Goal: Task Accomplishment & Management: Complete application form

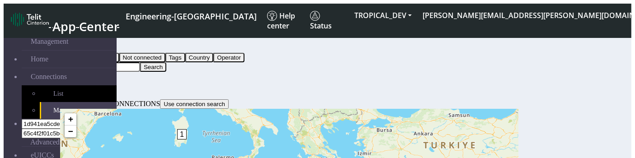
scroll to position [33, 0]
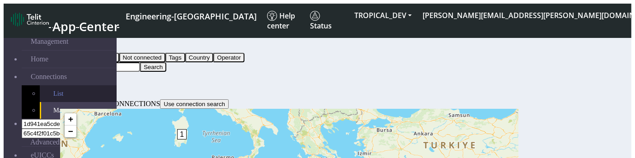
click at [52, 85] on link "List" at bounding box center [78, 93] width 77 height 17
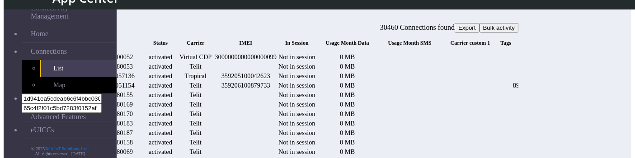
scroll to position [52, 0]
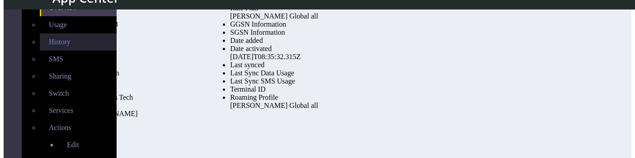
scroll to position [125, 0]
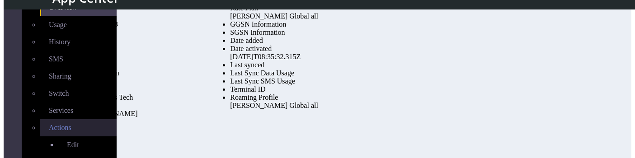
click at [47, 119] on link "Actions" at bounding box center [78, 127] width 77 height 17
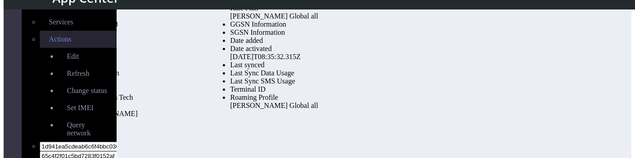
scroll to position [214, 0]
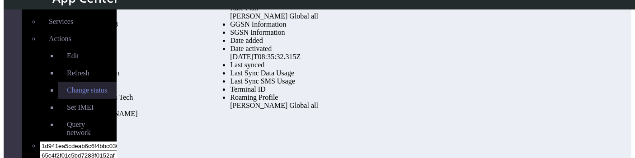
click at [67, 86] on span "Change status" at bounding box center [87, 90] width 40 height 8
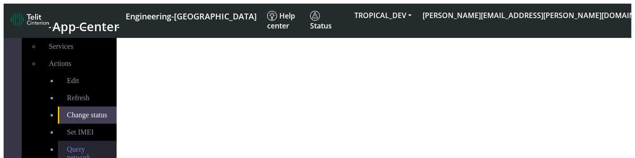
select select "activated"
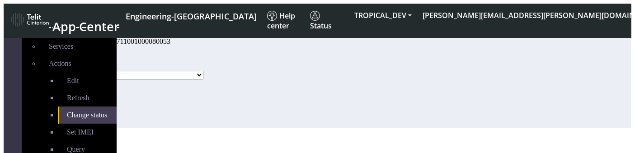
click at [203, 80] on select "Activated Deactivated Blocked" at bounding box center [139, 75] width 130 height 9
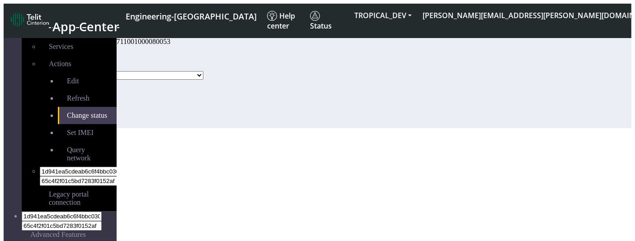
click at [218, 128] on div "Status Activated Deactivated Blocked Update" at bounding box center [146, 87] width 144 height 82
click at [203, 80] on select "Activated Deactivated Blocked" at bounding box center [139, 75] width 130 height 9
click at [218, 75] on div "Status Activated Deactivated Blocked Update" at bounding box center [146, 87] width 144 height 82
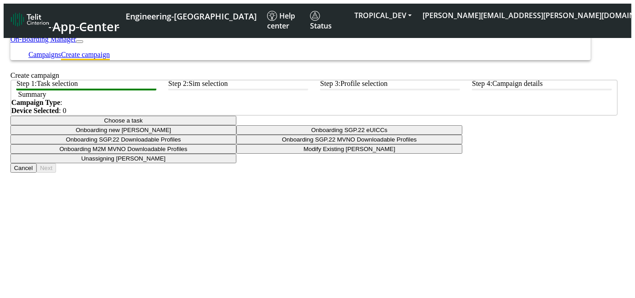
click at [236, 125] on button "Choose a task" at bounding box center [123, 120] width 226 height 9
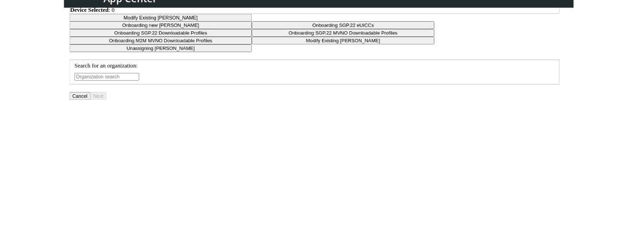
scroll to position [76, 0]
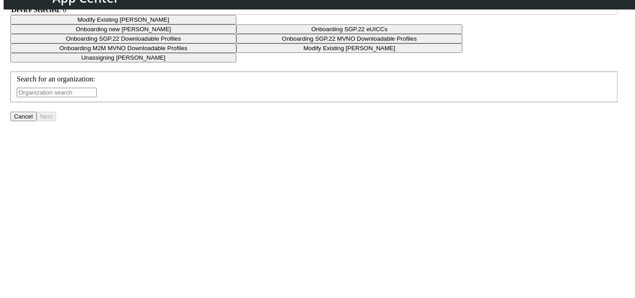
click at [97, 97] on input "text" at bounding box center [57, 92] width 80 height 9
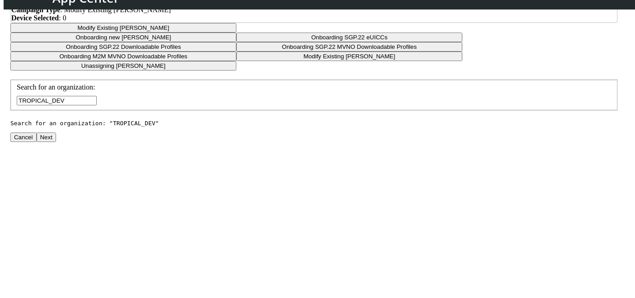
type input "TROPICAL_DEV"
click at [56, 142] on button "Next" at bounding box center [46, 136] width 19 height 9
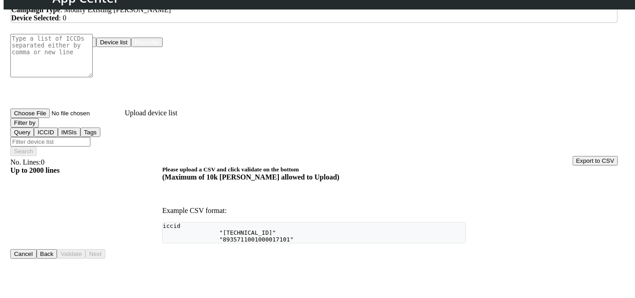
click at [131, 47] on button "Device list" at bounding box center [113, 42] width 35 height 9
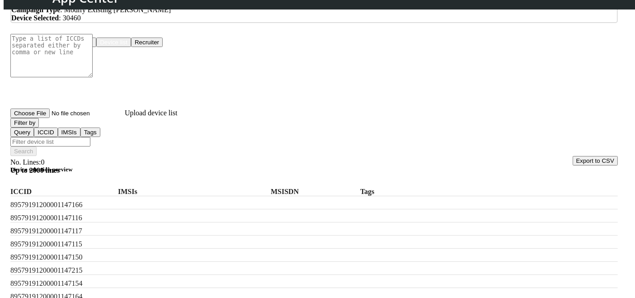
click at [39, 127] on button "Filter by" at bounding box center [24, 122] width 28 height 9
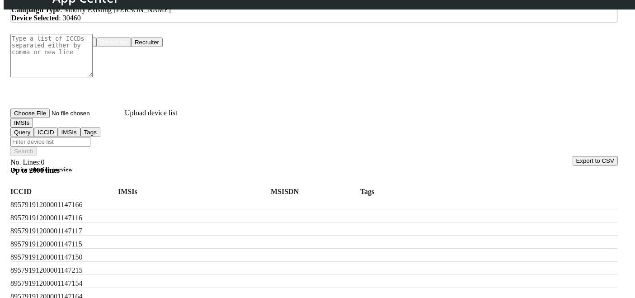
click at [90, 137] on input "Filter device list" at bounding box center [50, 141] width 80 height 9
paste input "222013090980120 OR 222013090980121 OR 222013090980122"
type input "222013090980120 OR 222013090980121 OR 222013090980122"
click at [37, 146] on button "Search" at bounding box center [23, 150] width 26 height 9
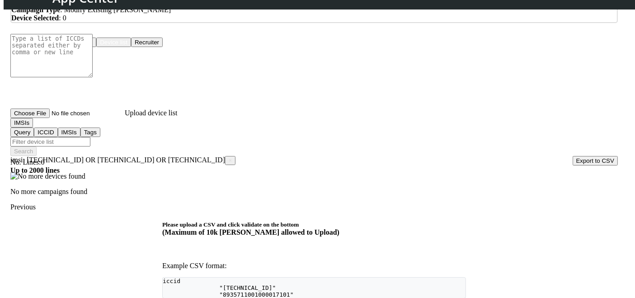
click at [229, 157] on span "×" at bounding box center [230, 160] width 3 height 6
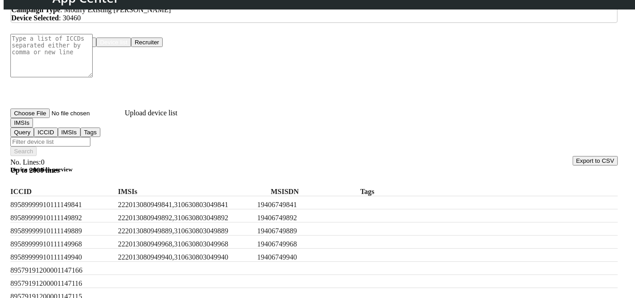
click at [90, 137] on input "Filter device list" at bounding box center [50, 141] width 80 height 9
paste input "222013090980120 OR 222013090980121 OR 222013090980122"
click at [90, 137] on input "222013090980120 OR 222013090980121 OR 222013090980122" at bounding box center [50, 141] width 80 height 9
click at [90, 137] on input "222013090980120 or222013090980121 OR 222013090980122" at bounding box center [50, 141] width 80 height 9
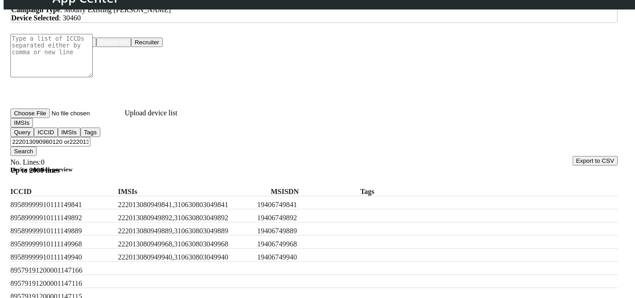
click at [90, 137] on input "222013090980120 or222013090980121 OR 222013090980122" at bounding box center [50, 141] width 80 height 9
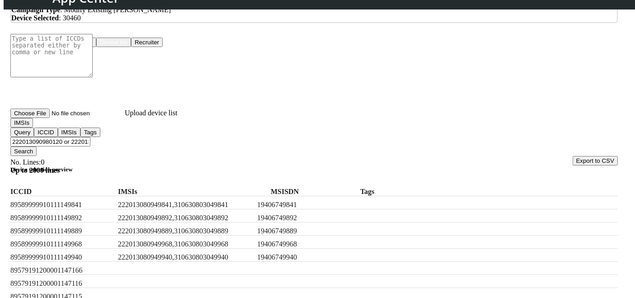
click at [90, 137] on input "222013090980120 or 222013090980121 OR 222013090980122" at bounding box center [50, 141] width 80 height 9
type input "222013090980120 or 222013090980121 or 222013090980122"
click at [221, 166] on h5 "Device selection preview" at bounding box center [314, 169] width 608 height 7
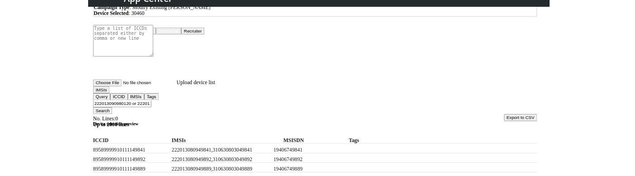
scroll to position [12, 0]
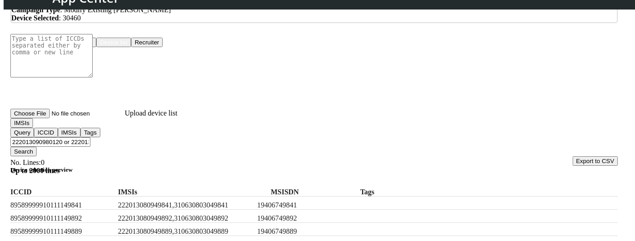
click at [37, 146] on button "Search" at bounding box center [23, 150] width 26 height 9
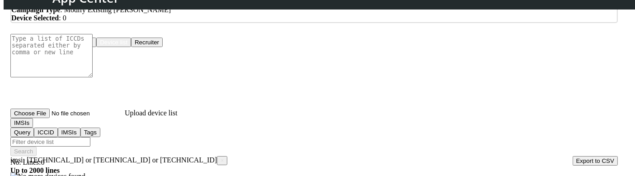
click at [90, 137] on input "Filter device list" at bounding box center [50, 141] width 80 height 9
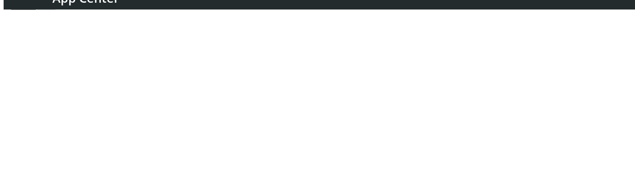
scroll to position [137, 0]
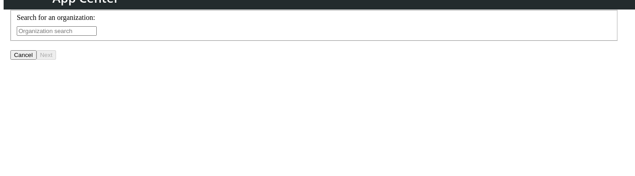
click at [97, 36] on input "text" at bounding box center [57, 30] width 80 height 9
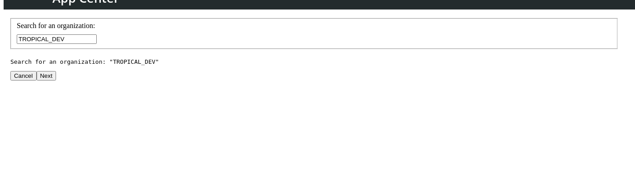
scroll to position [221, 0]
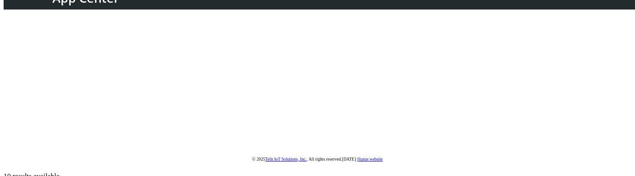
type input "TROPICAL_DEV"
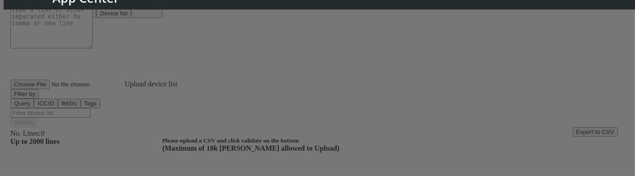
scroll to position [103, 0]
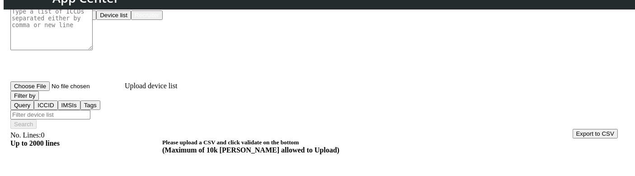
click at [131, 20] on button "Device list" at bounding box center [113, 14] width 35 height 9
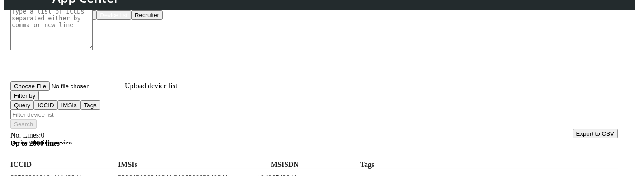
click at [39, 100] on button "Filter by" at bounding box center [24, 95] width 28 height 9
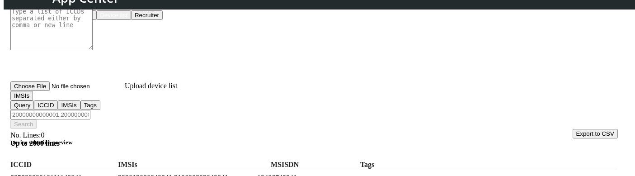
click at [90, 110] on input "Filter device list" at bounding box center [50, 114] width 80 height 9
paste input "222013090980120,222013090980121,222013090980122"
type input "222013090980120,222013090980121,222013090980122"
click at [37, 119] on button "Search" at bounding box center [23, 123] width 26 height 9
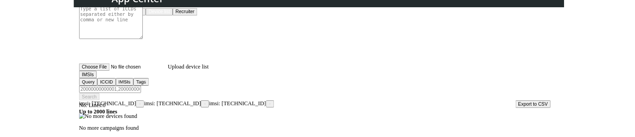
scroll to position [141, 0]
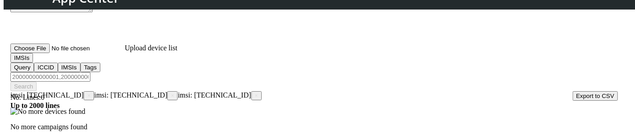
click at [255, 92] on span "×" at bounding box center [256, 95] width 3 height 6
click at [173, 92] on span "×" at bounding box center [172, 95] width 3 height 6
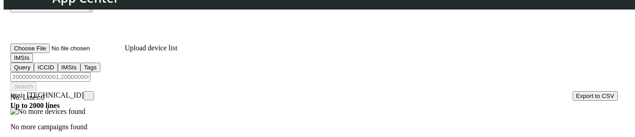
click at [90, 92] on span "×" at bounding box center [88, 95] width 3 height 6
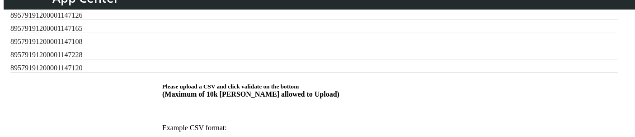
scroll to position [332, 0]
checkbox input "true"
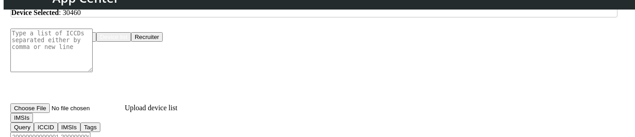
scroll to position [241, 0]
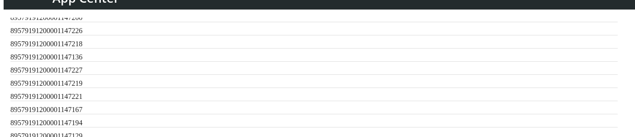
click at [157, 35] on label at bounding box center [186, 31] width 136 height 8
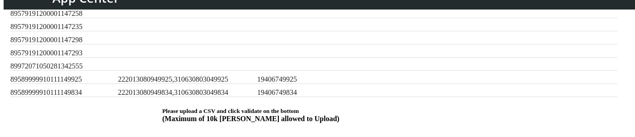
scroll to position [330, 0]
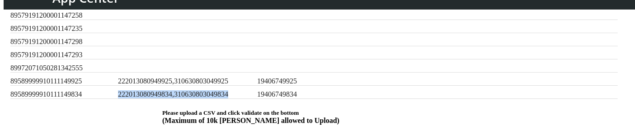
drag, startPoint x: 140, startPoint y: 68, endPoint x: 270, endPoint y: 65, distance: 130.2
click at [254, 90] on label "222013080949834,310630803049834" at bounding box center [186, 94] width 136 height 8
copy label "222013080949834,310630803049834"
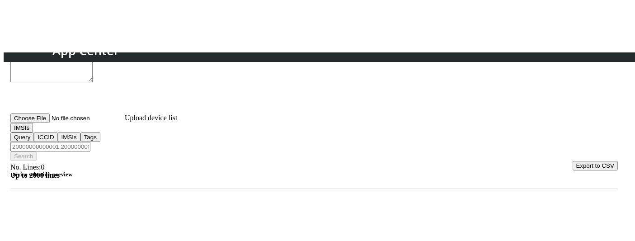
scroll to position [127, 0]
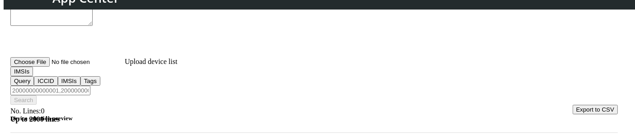
click at [90, 85] on input "Filter device list" at bounding box center [50, 89] width 80 height 9
paste input "222013080949834,310630803049834"
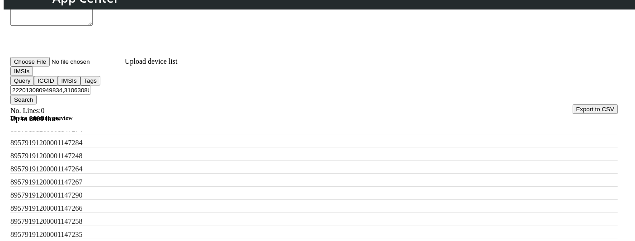
scroll to position [815, 0]
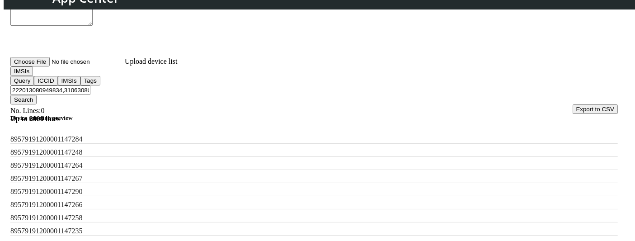
type input "222013080949834,310630803049834"
click at [37, 95] on button "Search" at bounding box center [23, 99] width 26 height 9
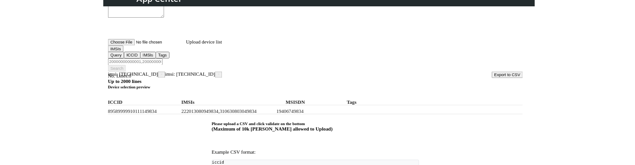
scroll to position [0, 0]
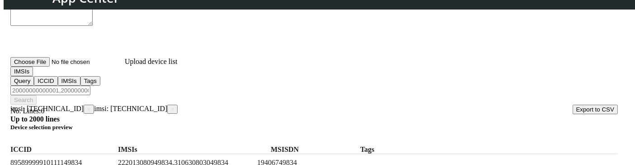
click at [238, 123] on h5 "Device selection preview" at bounding box center [314, 126] width 608 height 7
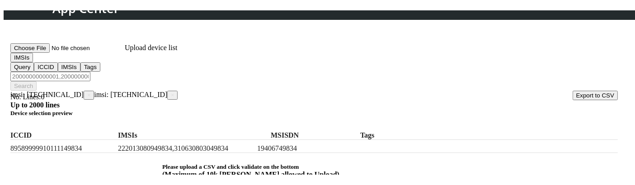
scroll to position [151, 0]
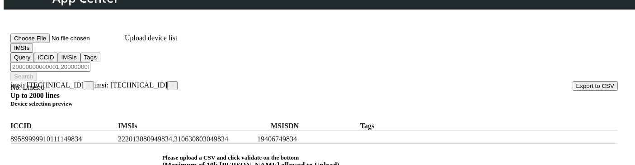
click at [123, 117] on div "ICCID IMSIs MSISDN Tags" at bounding box center [314, 123] width 608 height 13
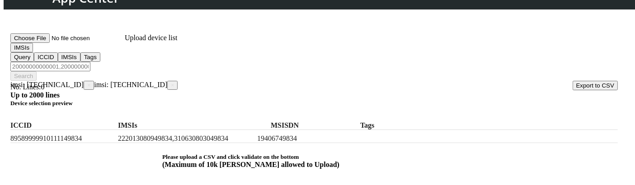
click at [130, 100] on h5 "Device selection preview" at bounding box center [314, 103] width 608 height 7
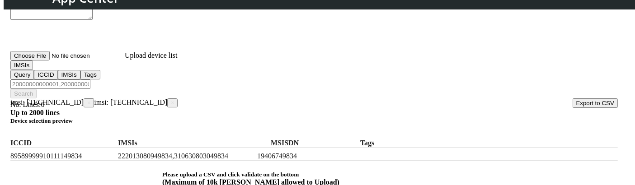
scroll to position [133, 0]
click at [90, 100] on span "×" at bounding box center [88, 103] width 3 height 6
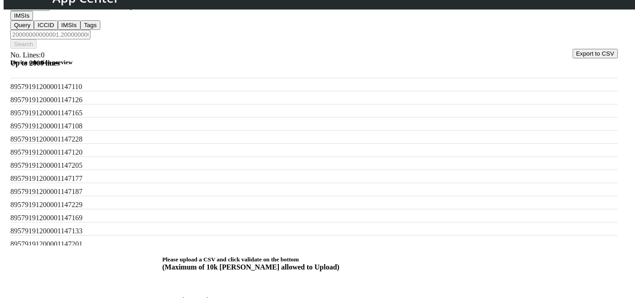
scroll to position [0, 0]
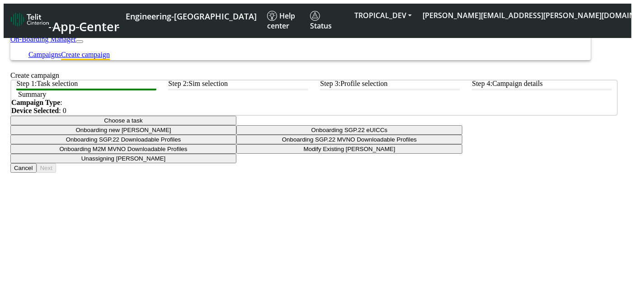
click at [236, 125] on button "Choose a task" at bounding box center [123, 120] width 226 height 9
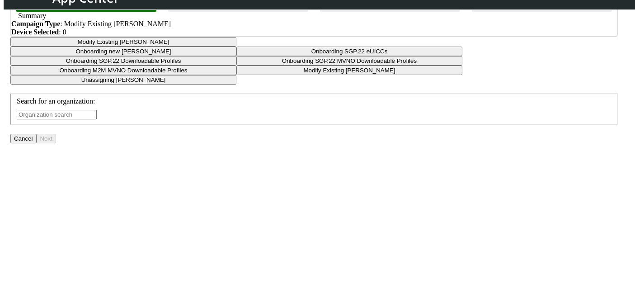
scroll to position [54, 0]
click at [97, 119] on input "text" at bounding box center [57, 113] width 80 height 9
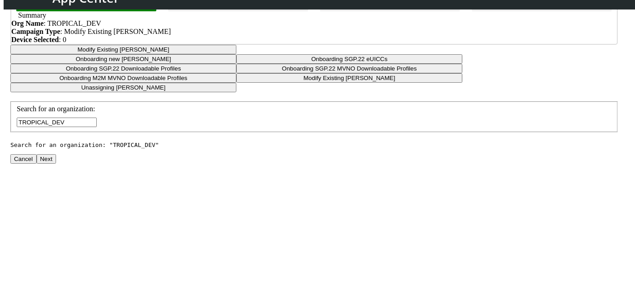
scroll to position [98, 0]
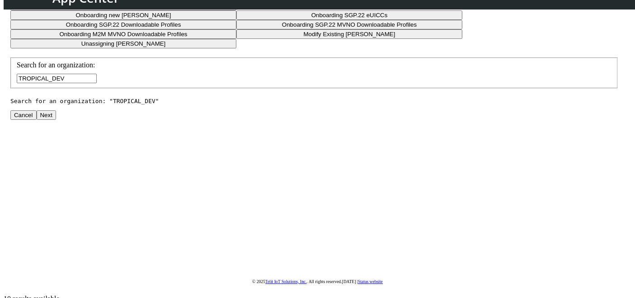
type input "TROPICAL_DEV"
click at [56, 120] on button "Next" at bounding box center [46, 114] width 19 height 9
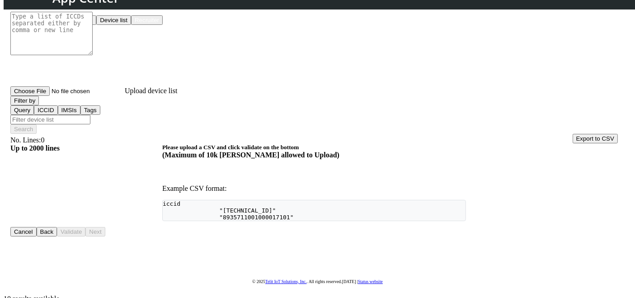
click at [131, 25] on button "Device list" at bounding box center [113, 19] width 35 height 9
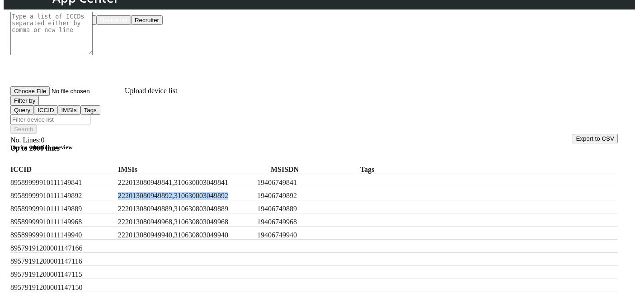
drag, startPoint x: 139, startPoint y: 179, endPoint x: 274, endPoint y: 187, distance: 135.0
click at [274, 187] on div "89589999910111149892 222013080949892,310630803049892 19406749892" at bounding box center [314, 193] width 608 height 13
copy label "222013080949892,310630803049892"
click at [90, 115] on input "Filter device list" at bounding box center [50, 119] width 80 height 9
paste input "222013080949892,310630803049892"
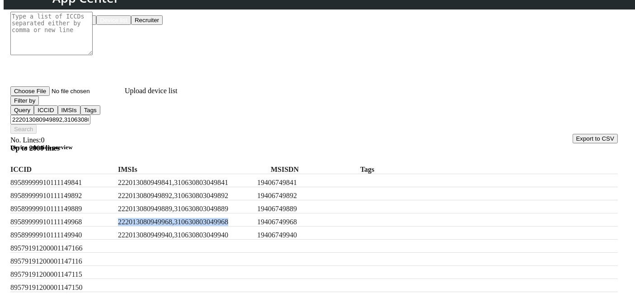
drag, startPoint x: 141, startPoint y: 225, endPoint x: 272, endPoint y: 227, distance: 131.6
click at [272, 227] on div "89589999910111149968 222013080949968,310630803049968 19406749968" at bounding box center [314, 219] width 608 height 13
copy label "222013080949968,310630803049968"
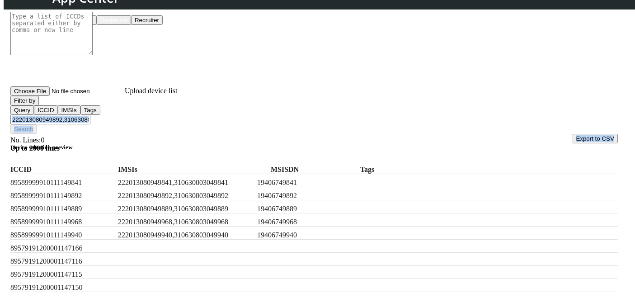
drag, startPoint x: 230, startPoint y: 117, endPoint x: 233, endPoint y: 109, distance: 8.2
click at [233, 111] on div "Choose One: Upload devices Device list Recruiter No. Lines: 0 Up to 2000 lines …" at bounding box center [314, 232] width 608 height 435
click at [90, 115] on input "222013080949892,310630803049892," at bounding box center [50, 119] width 80 height 9
paste input "222013080949968,310630803049968"
type input "222013080949892,310630803049892,222013080949968,310630803049968"
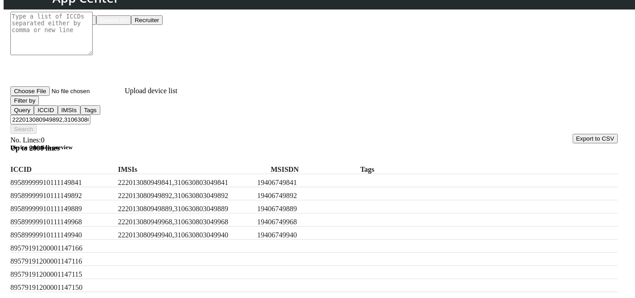
click at [39, 104] on button "Filter by" at bounding box center [24, 100] width 28 height 9
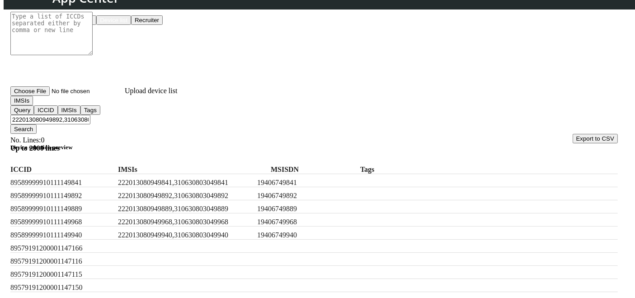
click at [37, 124] on button "Search" at bounding box center [23, 128] width 26 height 9
